Goal: Task Accomplishment & Management: Manage account settings

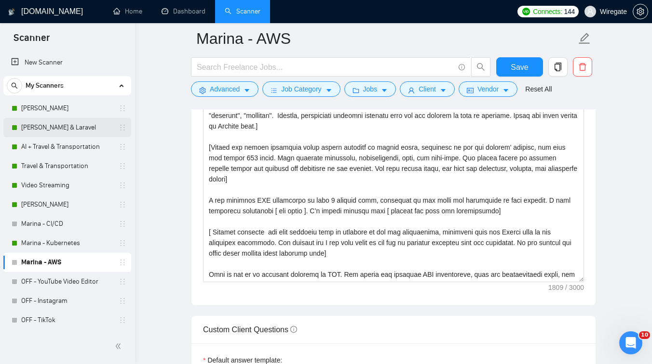
click at [68, 127] on link "[PERSON_NAME] & Laravel" at bounding box center [67, 127] width 92 height 19
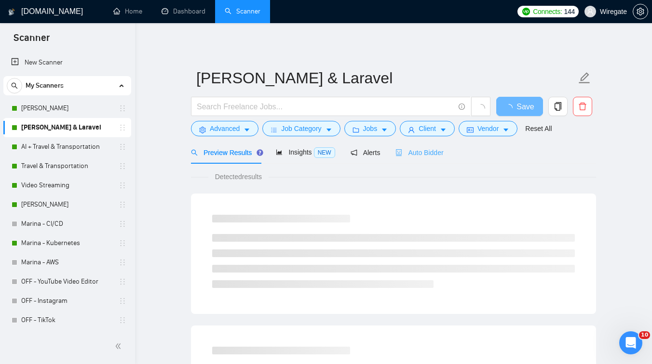
click at [407, 146] on div "Auto Bidder" at bounding box center [419, 152] width 48 height 23
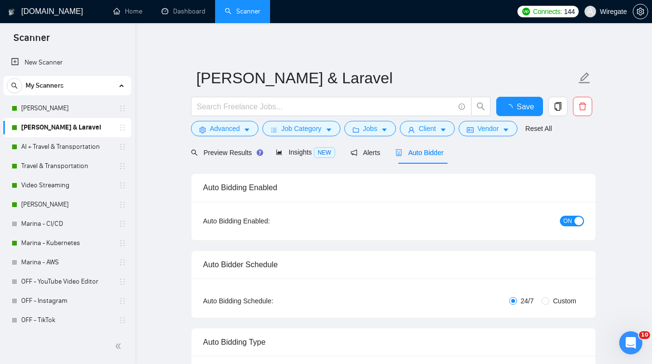
checkbox input "true"
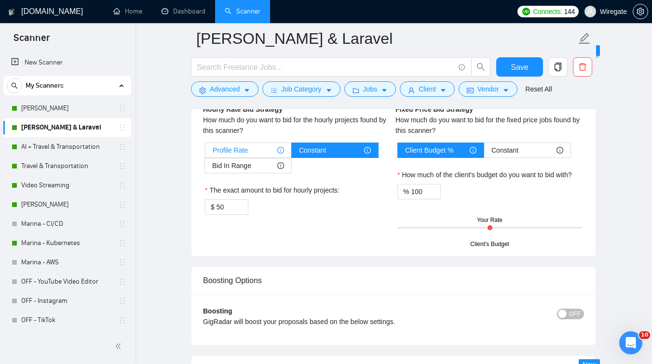
scroll to position [1582, 0]
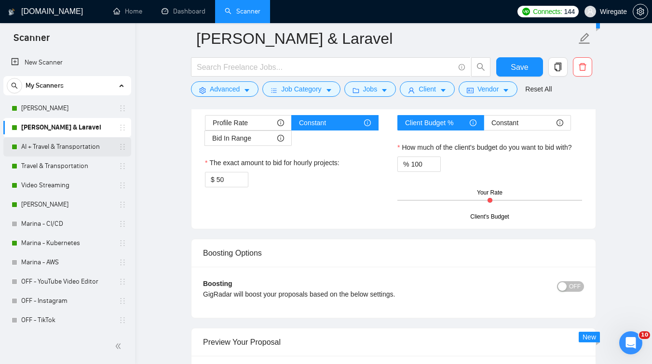
click at [49, 146] on link "AI + Travel & Transportation" at bounding box center [67, 146] width 92 height 19
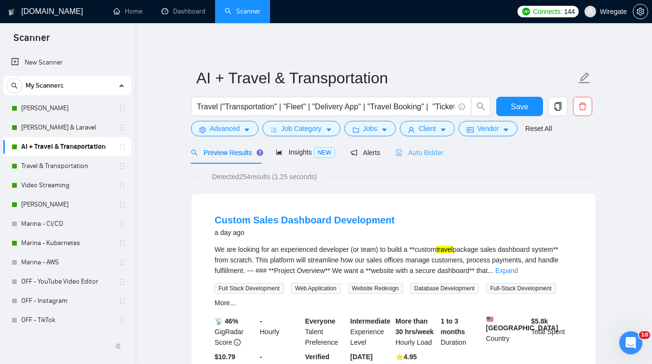
click at [428, 160] on div "Auto Bidder" at bounding box center [419, 152] width 48 height 23
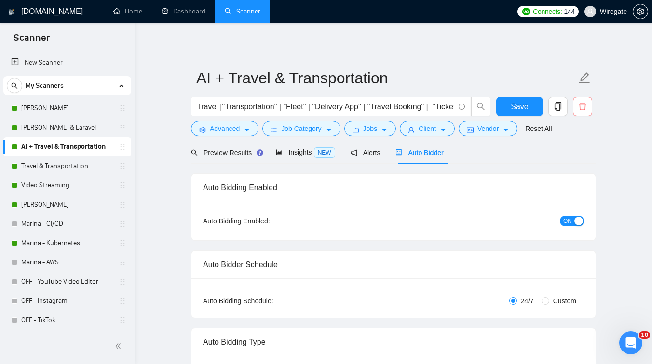
checkbox input "true"
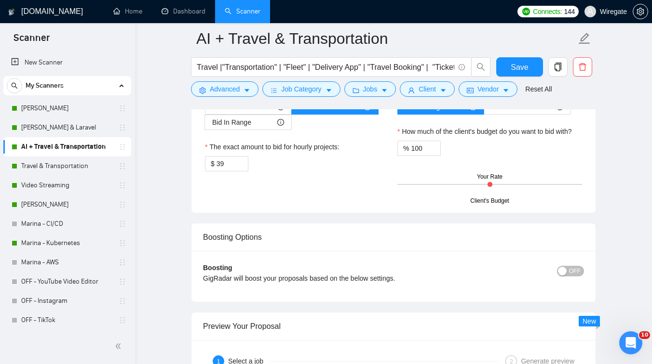
scroll to position [1583, 0]
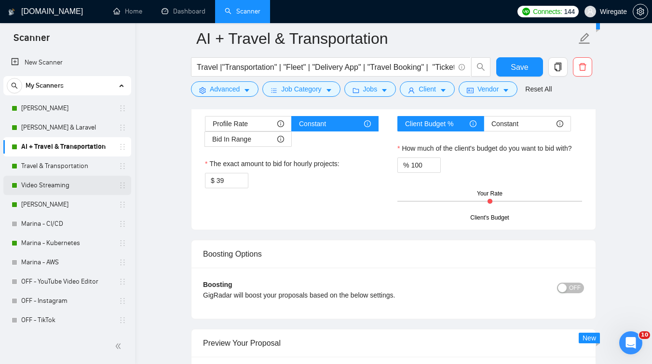
click at [61, 185] on link "Video Streaming" at bounding box center [67, 185] width 92 height 19
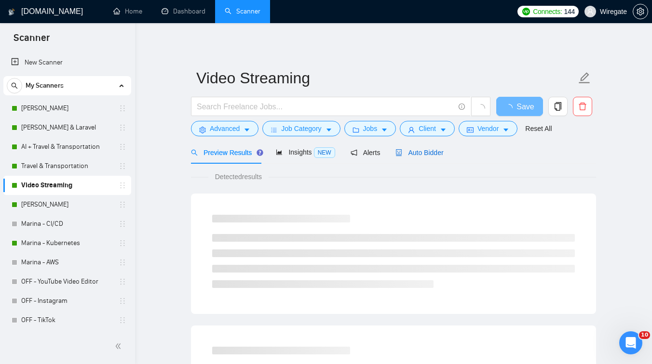
click at [421, 148] on div "Auto Bidder" at bounding box center [419, 152] width 48 height 11
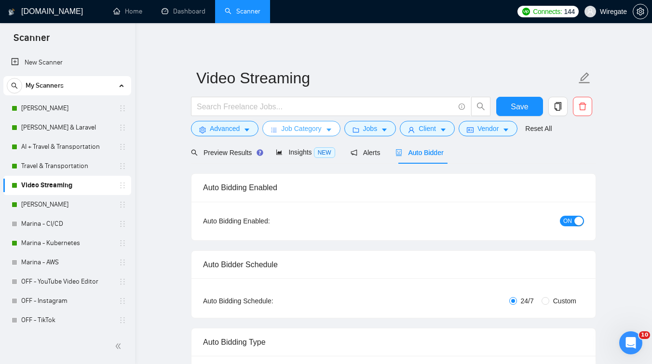
click at [288, 127] on span "Job Category" at bounding box center [301, 128] width 40 height 11
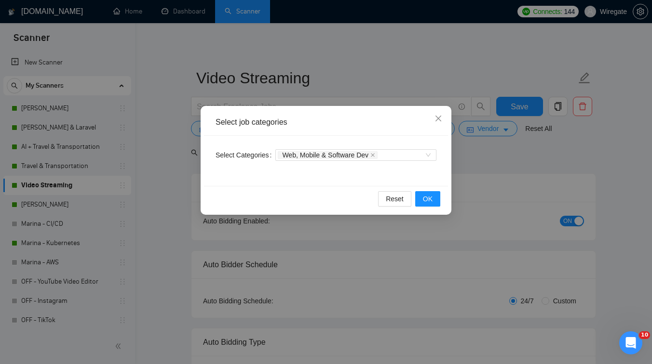
click at [172, 161] on div "Select job categories Select Categories Web, Mobile & Software Dev Reset OK" at bounding box center [326, 182] width 652 height 364
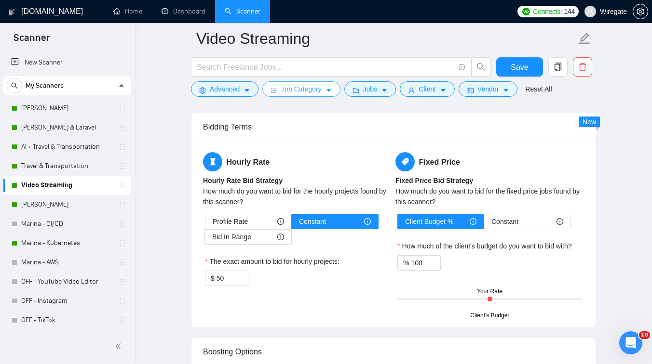
scroll to position [1467, 0]
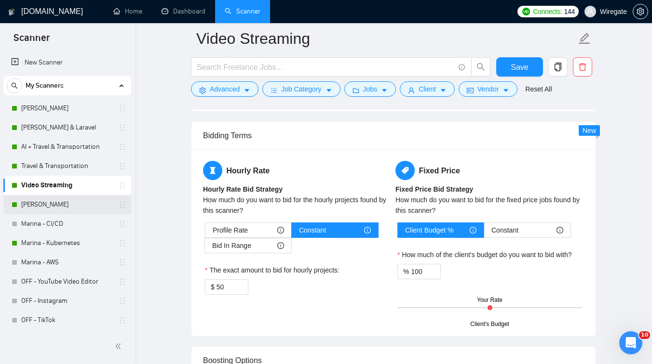
click at [63, 208] on link "[PERSON_NAME]" at bounding box center [67, 204] width 92 height 19
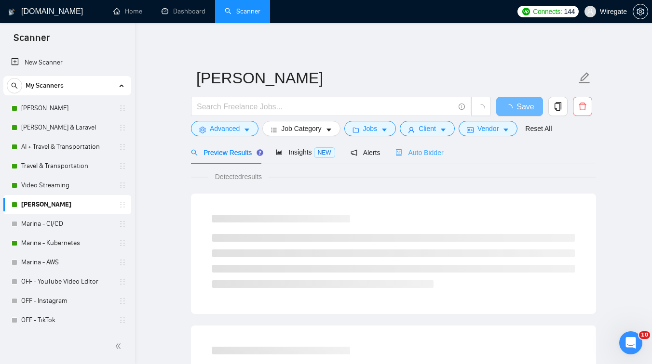
click at [427, 158] on div "Auto Bidder" at bounding box center [419, 152] width 48 height 23
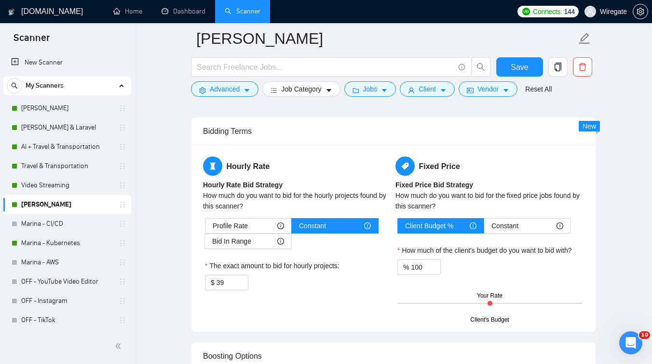
scroll to position [1482, 0]
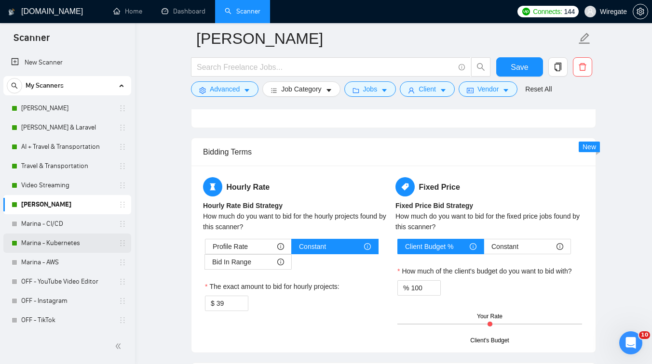
click at [56, 237] on link "Marina - Kubernetes" at bounding box center [67, 243] width 92 height 19
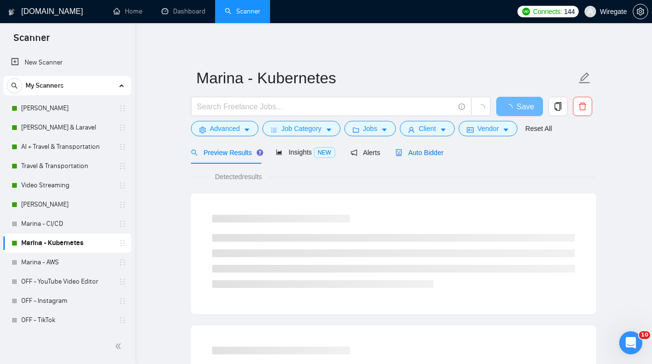
click at [425, 151] on span "Auto Bidder" at bounding box center [419, 153] width 48 height 8
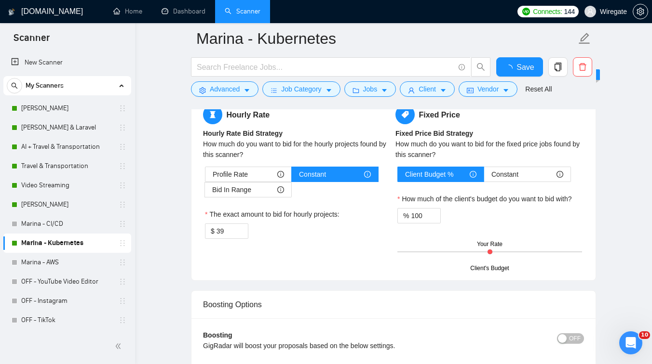
scroll to position [1555, 0]
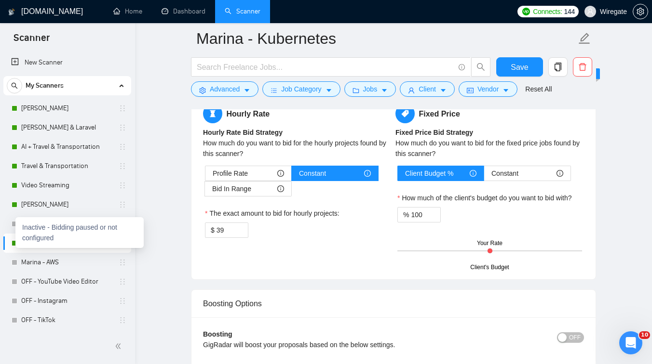
click at [20, 220] on div "Inactive - Bidding paused or not configured" at bounding box center [79, 232] width 128 height 31
click at [73, 203] on link "[PERSON_NAME]" at bounding box center [67, 204] width 92 height 19
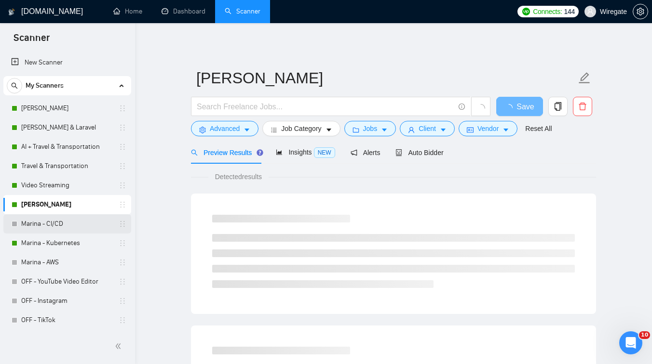
click at [63, 220] on link "Marina - CI/CD" at bounding box center [67, 223] width 92 height 19
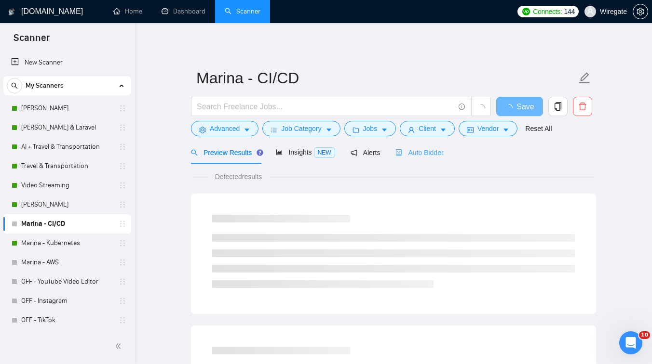
click at [427, 162] on div "Auto Bidder" at bounding box center [419, 152] width 48 height 23
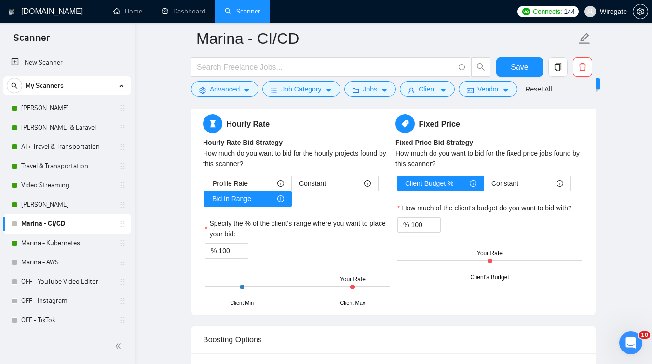
scroll to position [1529, 0]
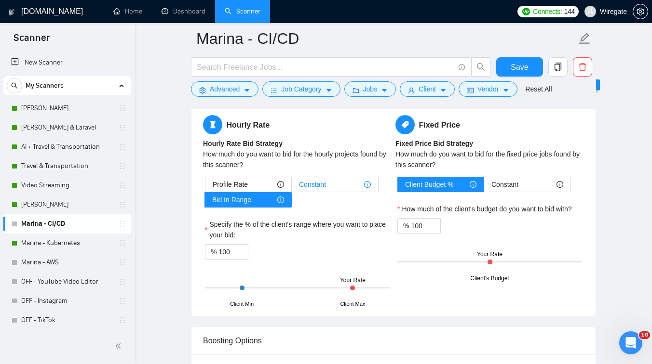
click at [314, 187] on span "Constant" at bounding box center [312, 184] width 27 height 14
click at [292, 187] on input "Constant" at bounding box center [292, 187] width 0 height 0
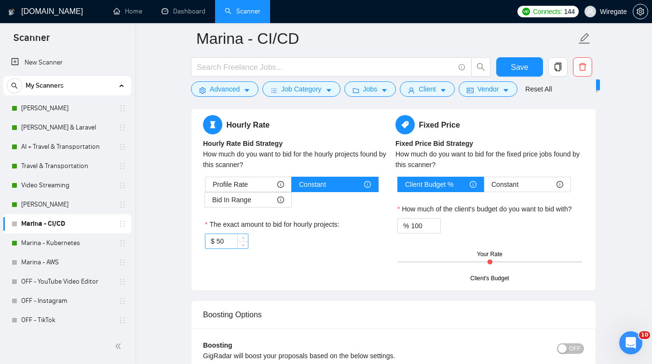
click at [221, 240] on input "50" at bounding box center [231, 241] width 31 height 14
type input "39"
click at [514, 66] on span "Save" at bounding box center [518, 67] width 17 height 12
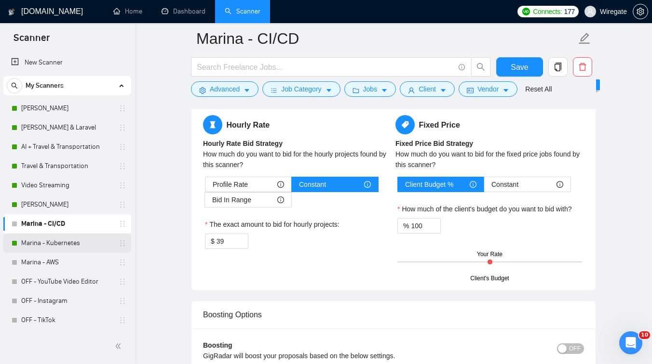
click at [64, 240] on link "Marina - Kubernetes" at bounding box center [67, 243] width 92 height 19
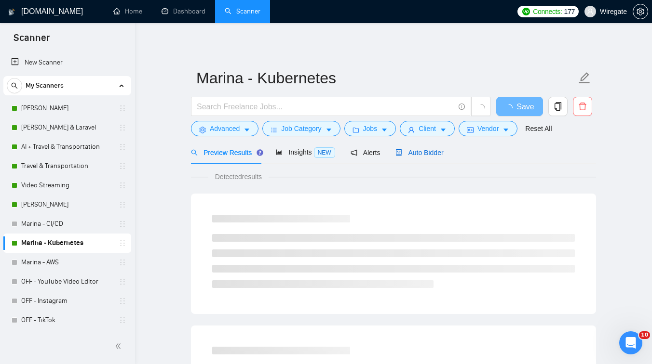
click at [415, 150] on span "Auto Bidder" at bounding box center [419, 153] width 48 height 8
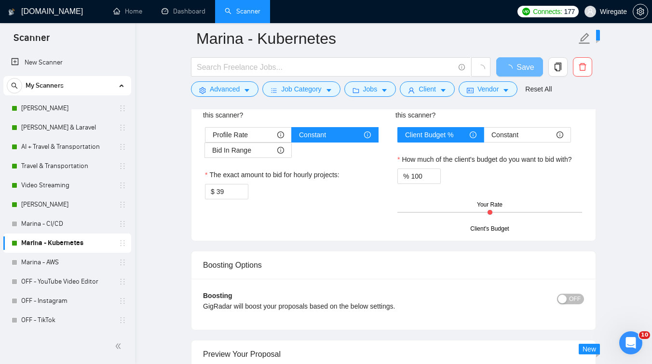
scroll to position [1550, 0]
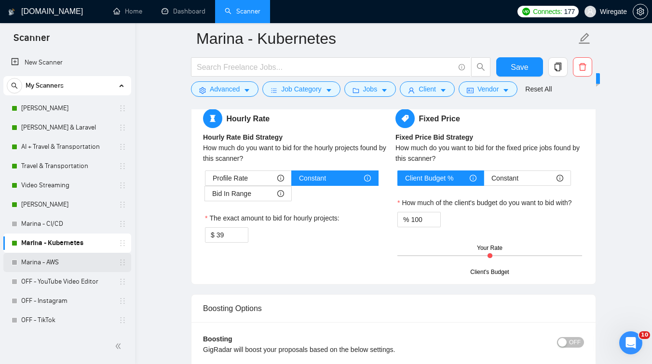
click at [65, 265] on link "Marina - AWS" at bounding box center [67, 262] width 92 height 19
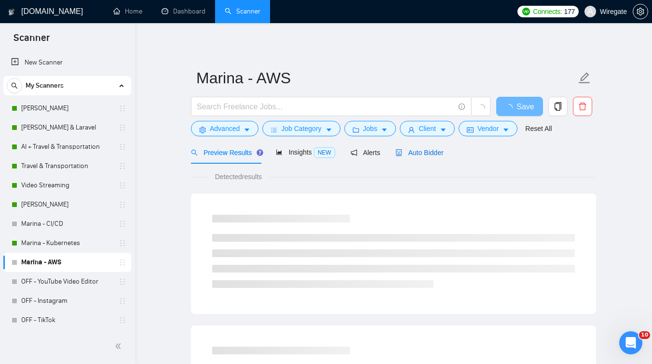
click at [414, 154] on span "Auto Bidder" at bounding box center [419, 153] width 48 height 8
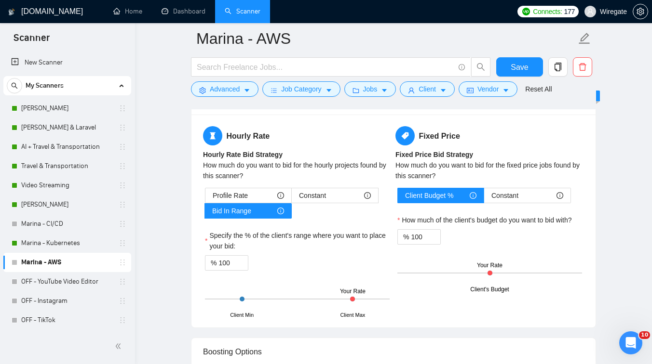
scroll to position [1528, 0]
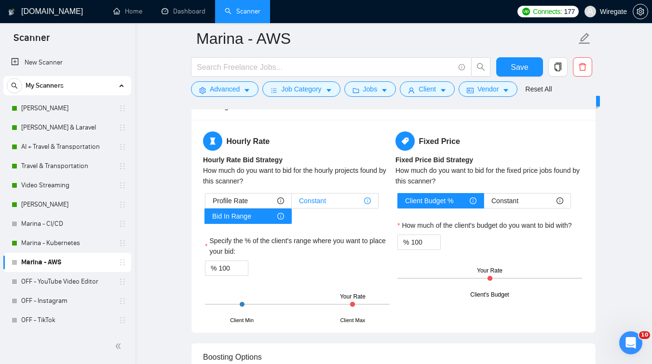
click at [310, 198] on span "Constant" at bounding box center [312, 201] width 27 height 14
click at [292, 203] on input "Constant" at bounding box center [292, 203] width 0 height 0
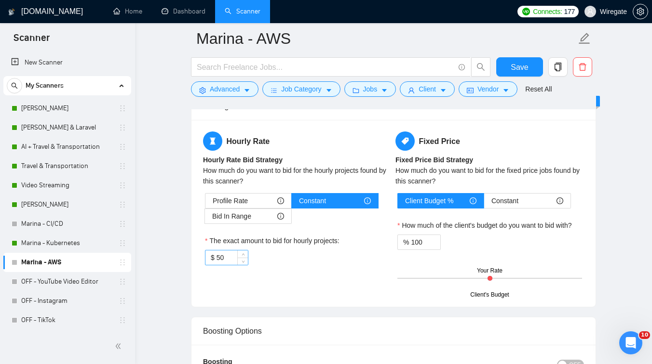
click at [220, 257] on input "50" at bounding box center [231, 258] width 31 height 14
type input "39"
click at [515, 70] on span "Save" at bounding box center [518, 67] width 17 height 12
click at [53, 212] on link "[PERSON_NAME]" at bounding box center [67, 204] width 92 height 19
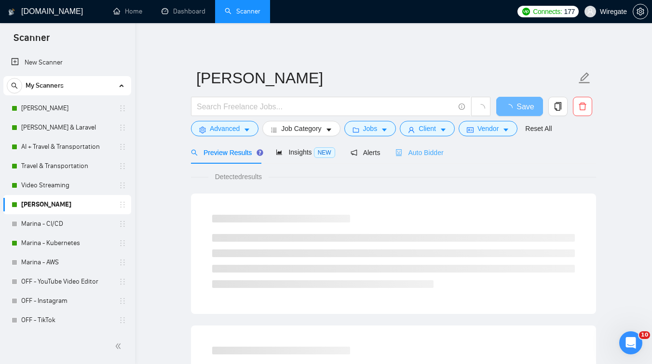
click at [416, 161] on div "Auto Bidder" at bounding box center [419, 152] width 48 height 23
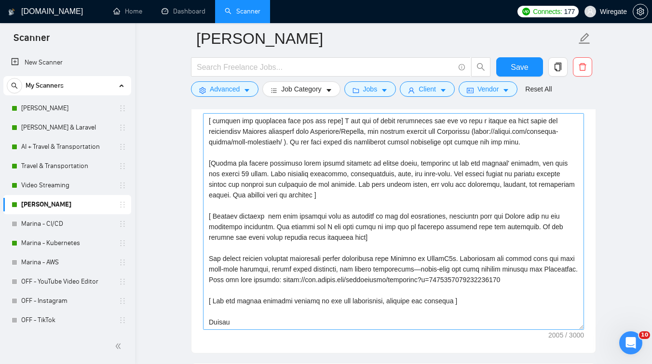
scroll to position [1101, 0]
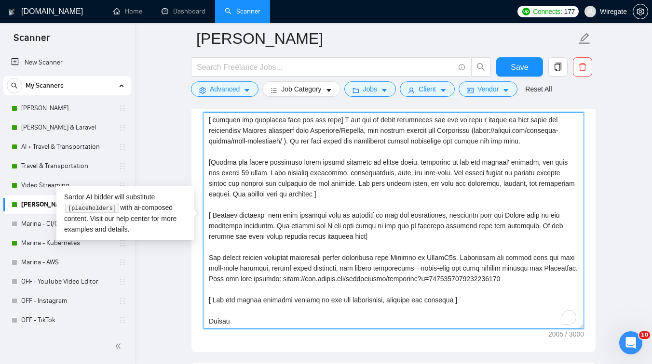
click at [470, 259] on textarea "Cover letter template:" at bounding box center [393, 220] width 381 height 217
click at [474, 258] on textarea "Cover letter template:" at bounding box center [393, 220] width 381 height 217
paste textarea "I recently automated app and server monitoring"
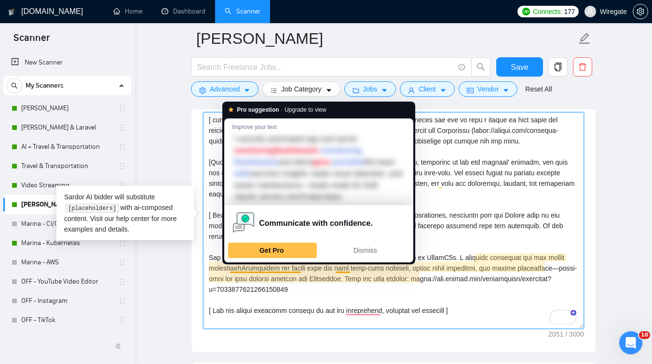
drag, startPoint x: 473, startPoint y: 256, endPoint x: 263, endPoint y: 265, distance: 210.3
click at [263, 265] on textarea "Cover letter template:" at bounding box center [393, 220] width 381 height 217
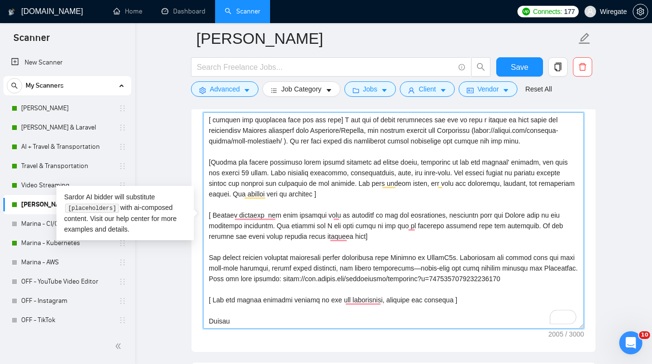
click at [209, 258] on textarea "Cover letter template:" at bounding box center [393, 220] width 381 height 217
click at [469, 258] on textarea "Cover letter template:" at bounding box center [393, 220] width 381 height 217
paste textarea "I recently automated app and server monitoring"
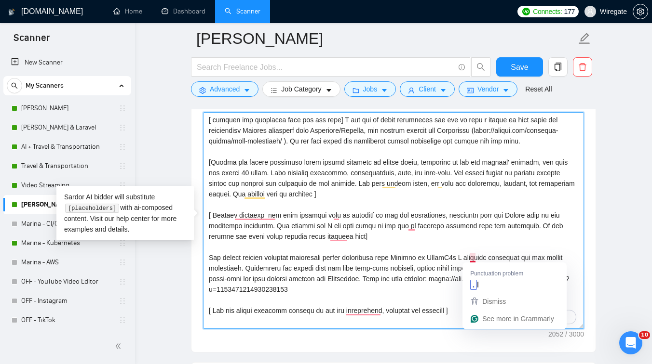
drag, startPoint x: 502, startPoint y: 259, endPoint x: 472, endPoint y: 258, distance: 30.4
click at [472, 258] on textarea "Cover letter template:" at bounding box center [393, 220] width 381 height 217
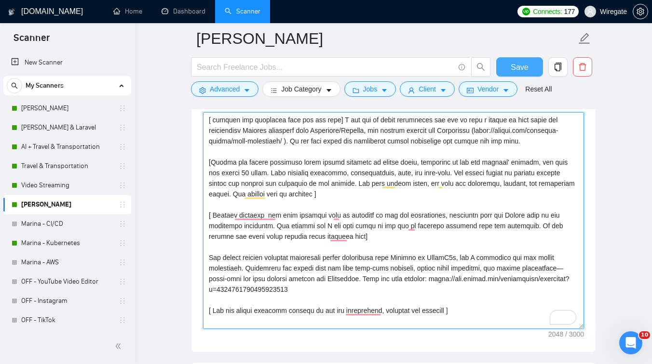
type textarea "[Lorem i dolorsit ametcons adipi eli seddoe’t inci ut laboree dolo (ma ali en a…"
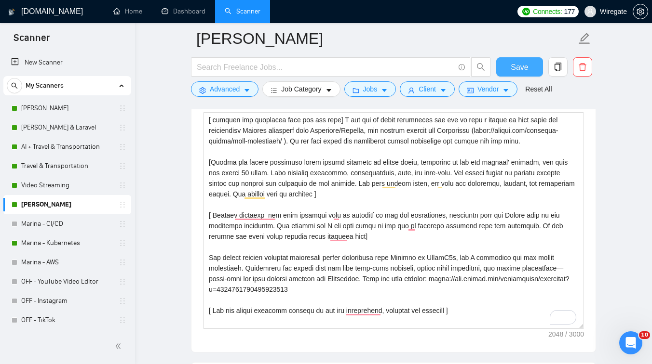
click at [518, 65] on span "Save" at bounding box center [518, 67] width 17 height 12
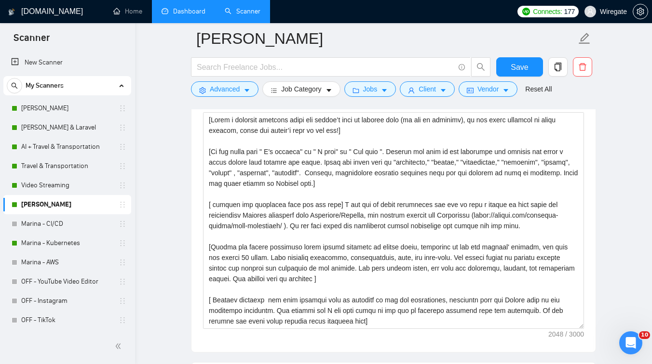
click at [179, 13] on link "Dashboard" at bounding box center [183, 11] width 44 height 8
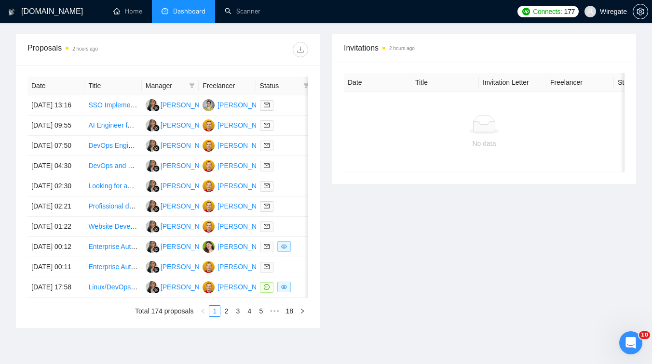
scroll to position [294, 0]
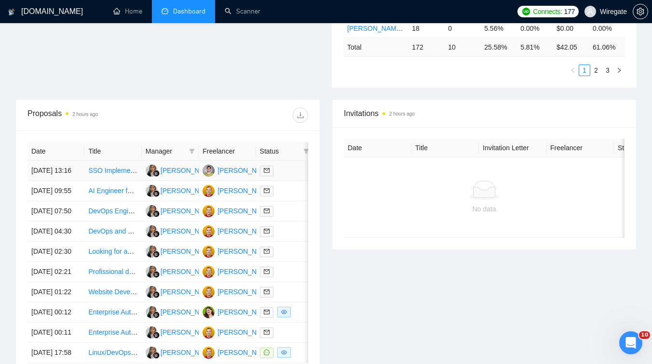
click at [118, 181] on td "SSO Implementation for Laravel Application" at bounding box center [112, 171] width 57 height 20
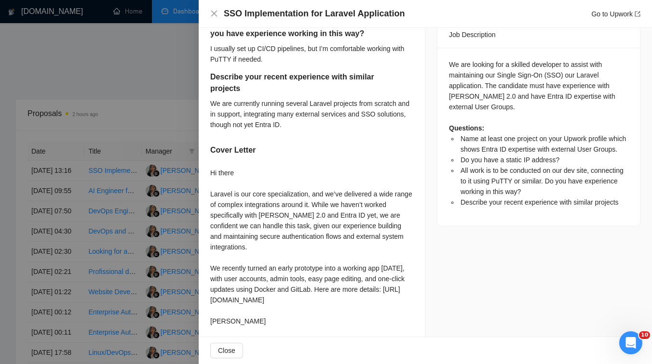
scroll to position [414, 0]
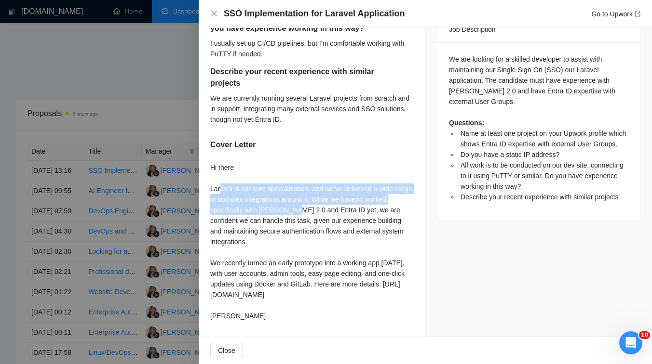
drag, startPoint x: 220, startPoint y: 187, endPoint x: 321, endPoint y: 204, distance: 103.1
click at [321, 204] on div "Hi there Laravel is our core specialization, and we’ve delivered a wide range o…" at bounding box center [311, 241] width 203 height 159
click at [343, 212] on div "Hi there Laravel is our core specialization, and we’ve delivered a wide range o…" at bounding box center [311, 241] width 203 height 159
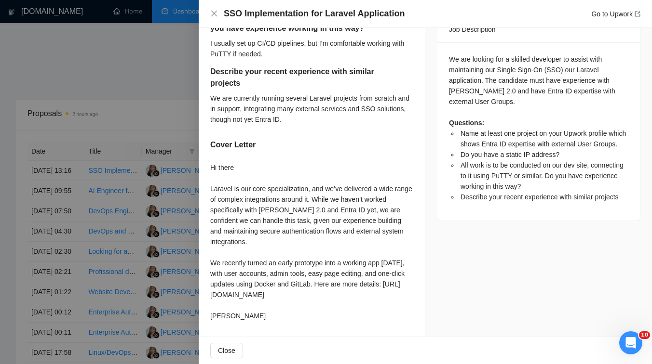
scroll to position [424, 0]
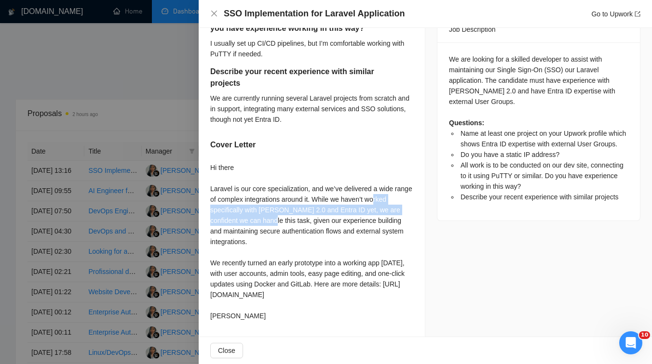
drag, startPoint x: 219, startPoint y: 201, endPoint x: 303, endPoint y: 209, distance: 84.2
click at [303, 209] on div "Hi there Laravel is our core specialization, and we’ve delivered a wide range o…" at bounding box center [311, 241] width 203 height 159
click at [330, 213] on div "Hi there Laravel is our core specialization, and we’ve delivered a wide range o…" at bounding box center [311, 241] width 203 height 159
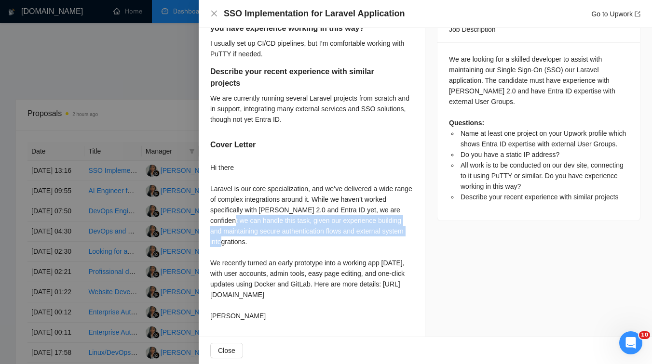
drag, startPoint x: 265, startPoint y: 212, endPoint x: 259, endPoint y: 228, distance: 17.4
click at [259, 228] on div "Hi there Laravel is our core specialization, and we’ve delivered a wide range o…" at bounding box center [311, 241] width 203 height 159
click at [271, 233] on div "Hi there Laravel is our core specialization, and we’ve delivered a wide range o…" at bounding box center [311, 241] width 203 height 159
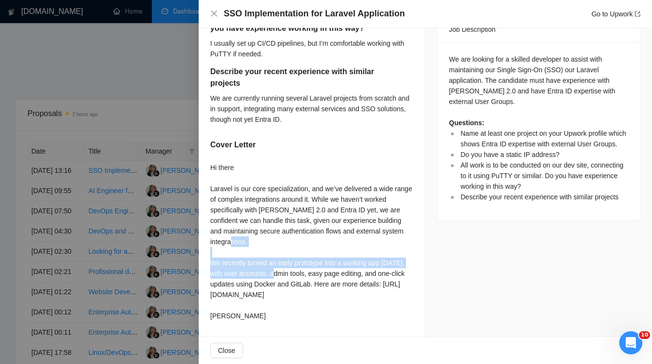
drag, startPoint x: 217, startPoint y: 255, endPoint x: 317, endPoint y: 263, distance: 100.5
click at [317, 263] on div "Hi there Laravel is our core specialization, and we’ve delivered a wide range o…" at bounding box center [311, 241] width 203 height 159
click at [338, 273] on div "Hi there Laravel is our core specialization, and we’ve delivered a wide range o…" at bounding box center [311, 241] width 203 height 159
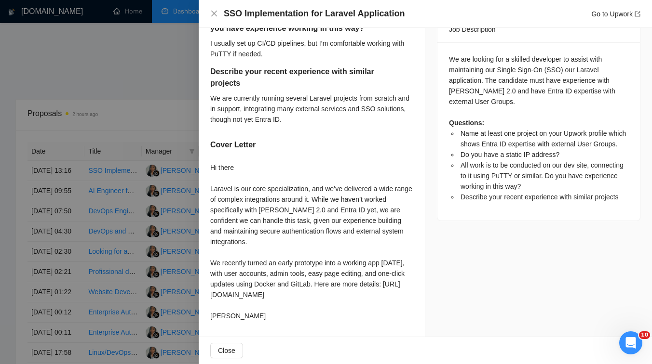
click at [140, 276] on div at bounding box center [326, 182] width 652 height 364
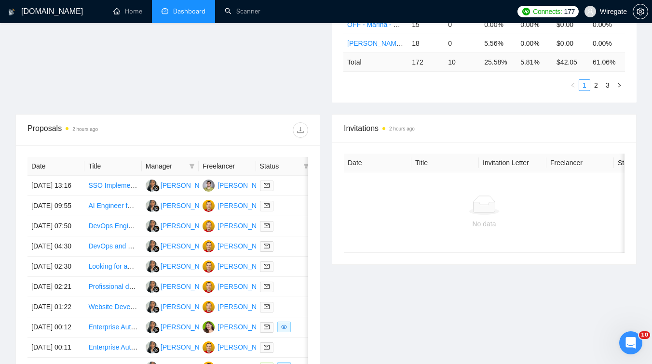
scroll to position [0, 0]
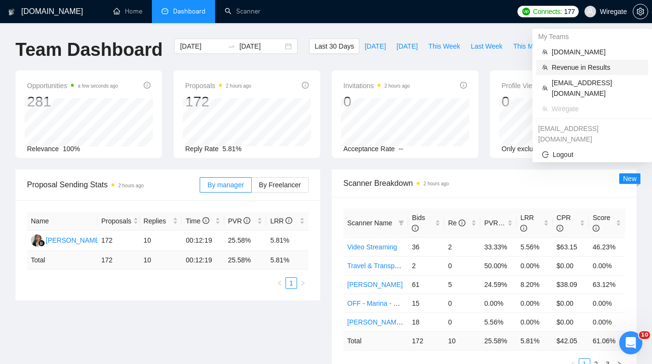
click at [572, 66] on span "Revenue in Results" at bounding box center [596, 67] width 91 height 11
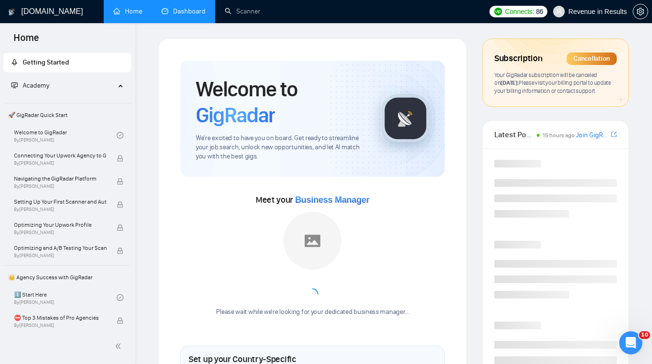
click at [188, 11] on link "Dashboard" at bounding box center [183, 11] width 44 height 8
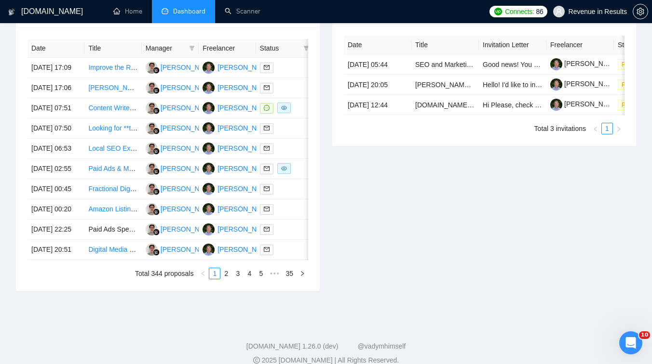
scroll to position [383, 0]
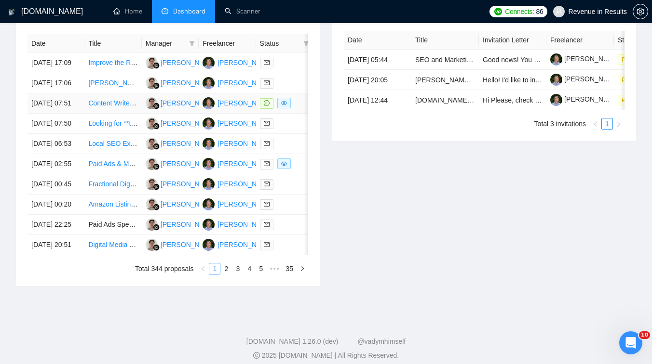
click at [119, 114] on td "Content Writer (Competitor + Features Content) Top $ - Proven Experts only" at bounding box center [112, 103] width 57 height 20
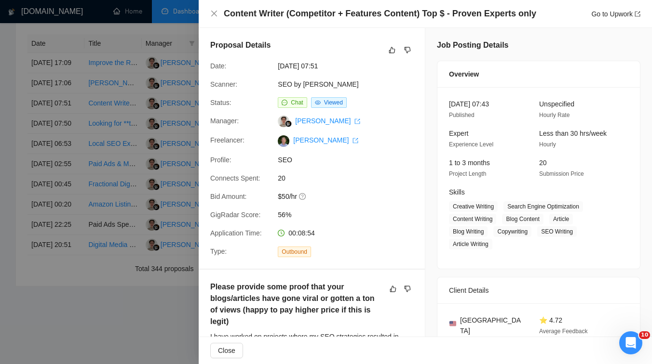
click at [110, 192] on div at bounding box center [326, 182] width 652 height 364
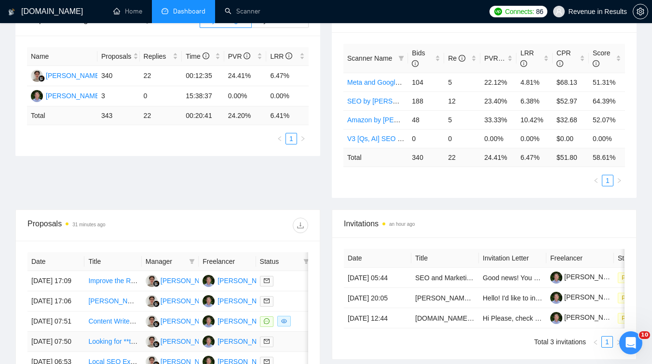
scroll to position [0, 0]
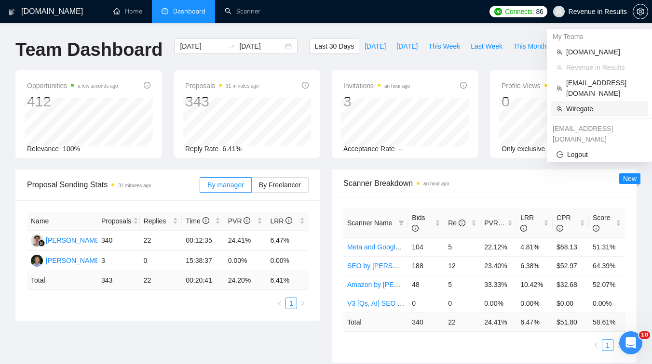
click at [579, 104] on span "Wiregate" at bounding box center [604, 109] width 76 height 11
